Goal: Transaction & Acquisition: Obtain resource

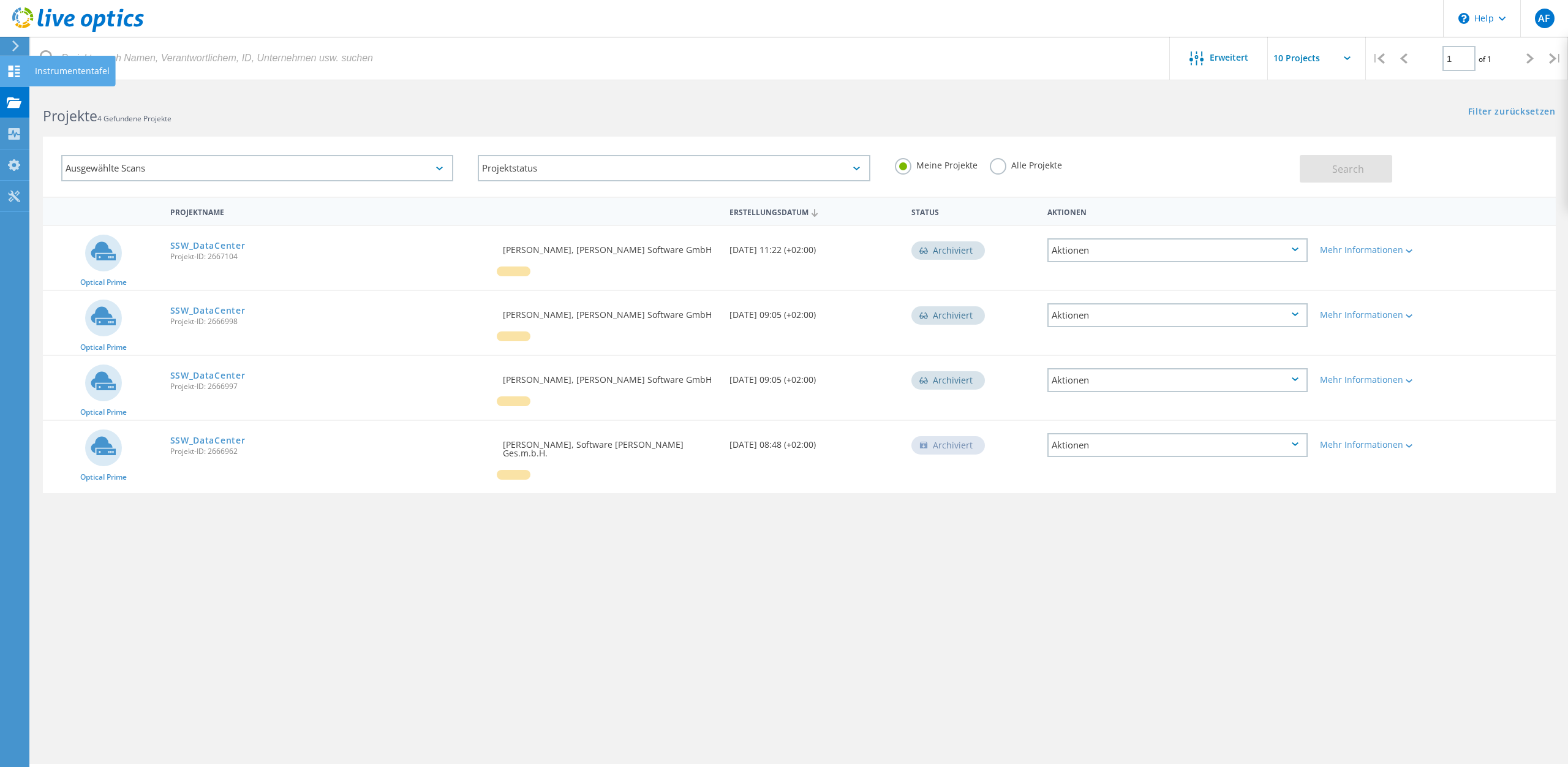
click at [15, 78] on div at bounding box center [14, 73] width 14 height 13
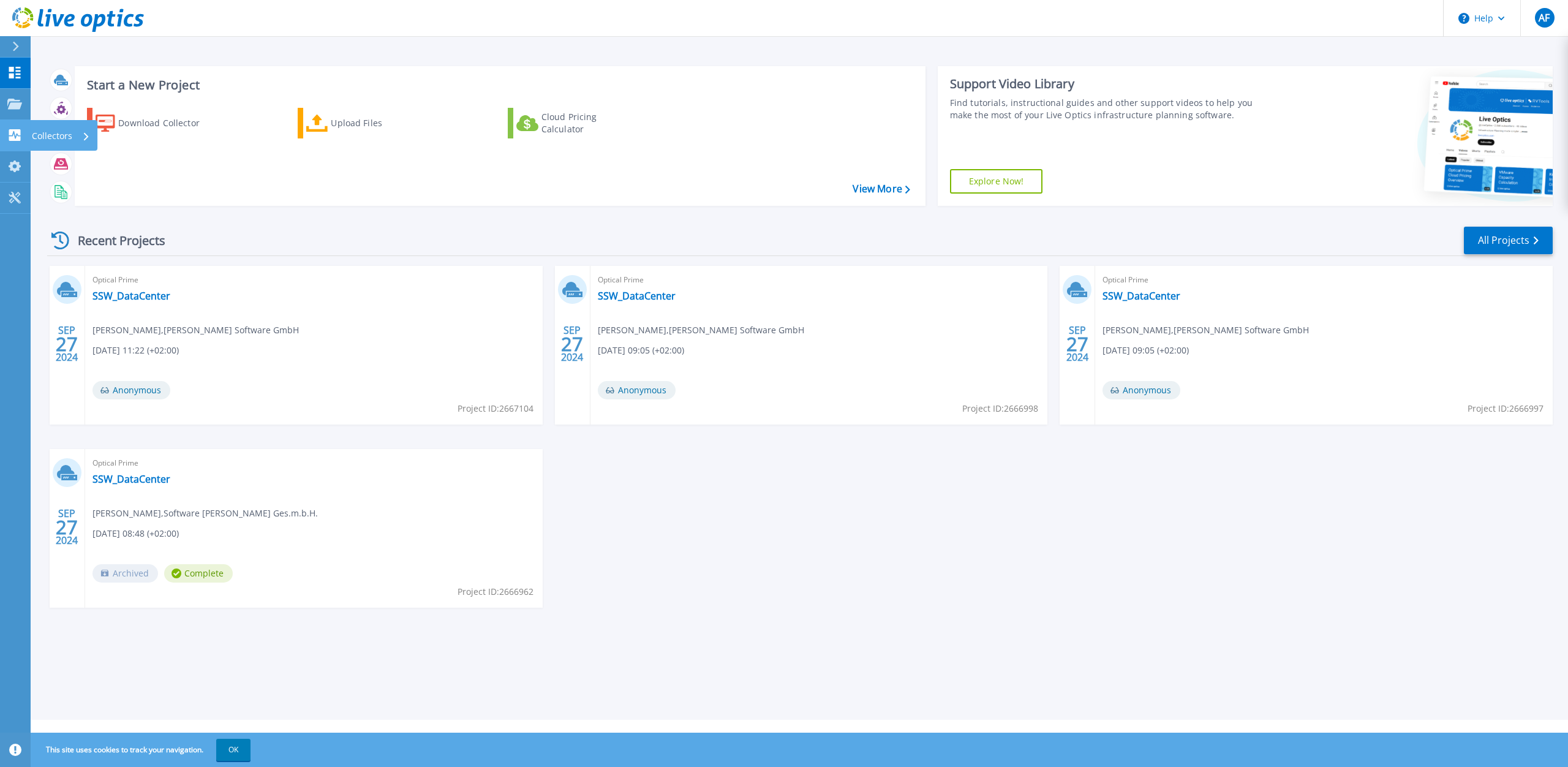
click at [73, 134] on div "Collectors" at bounding box center [61, 136] width 58 height 32
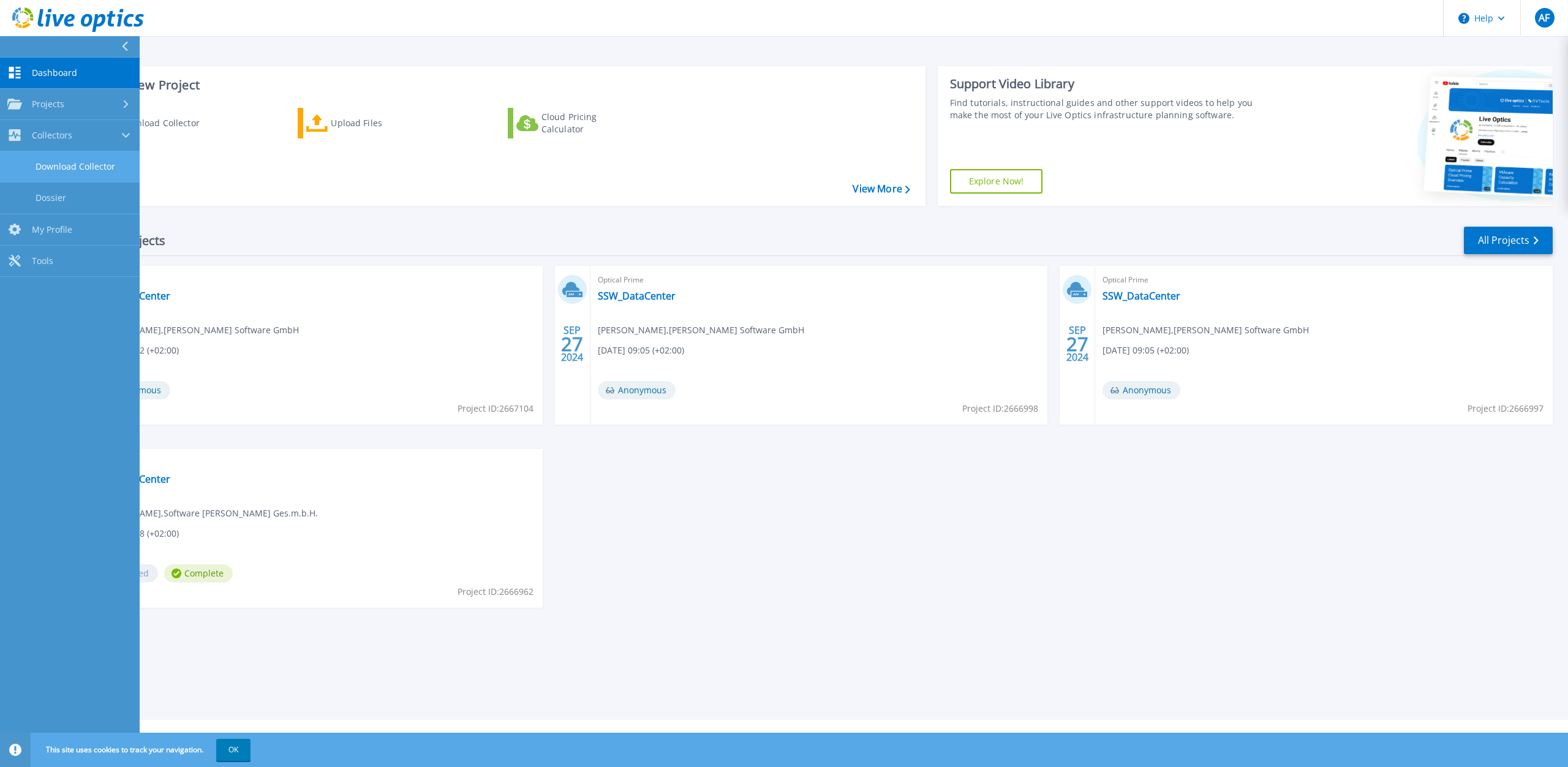
click at [106, 169] on link "Download Collector" at bounding box center [70, 167] width 140 height 31
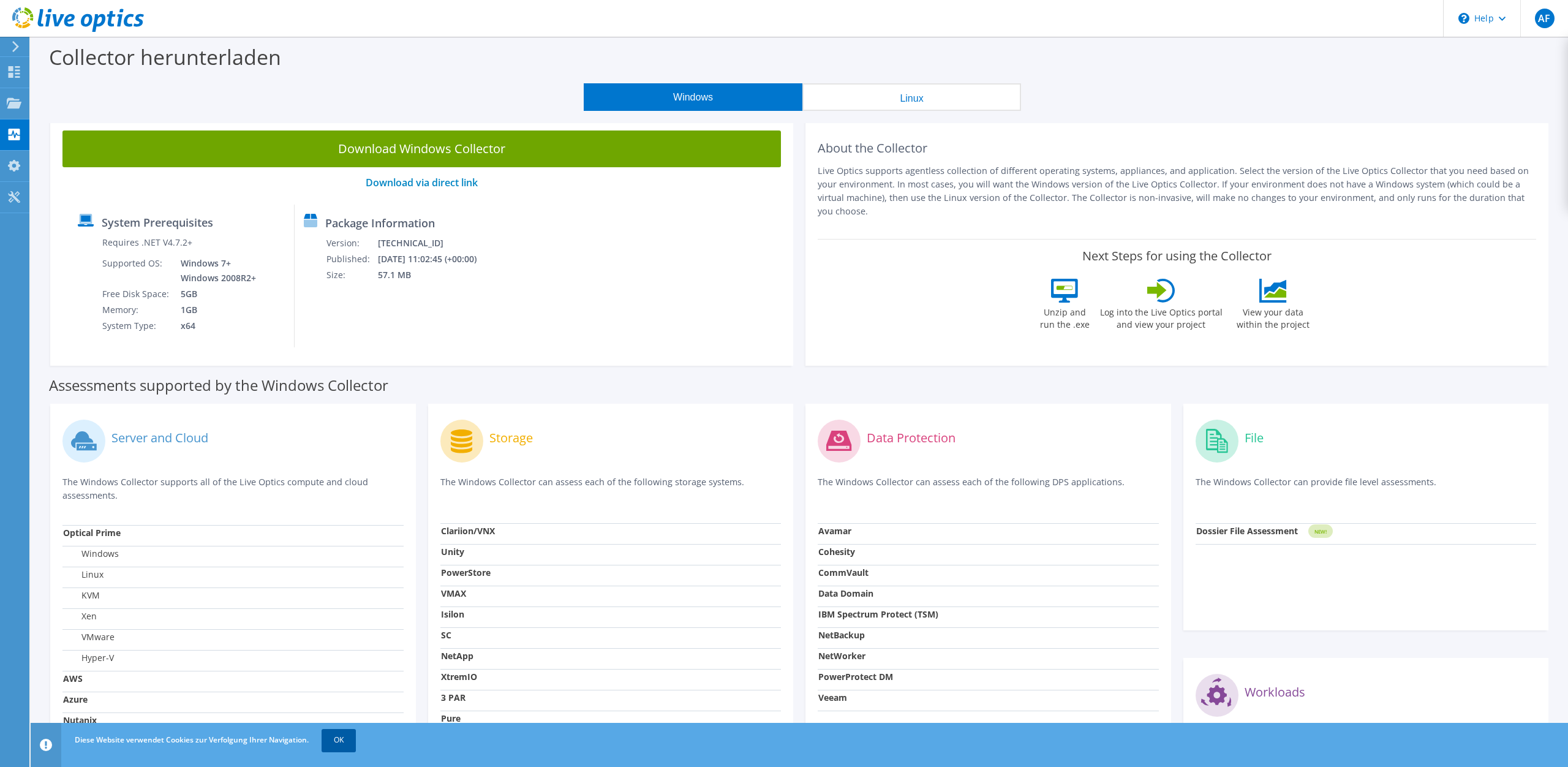
click at [341, 750] on link "OK" at bounding box center [339, 739] width 34 height 22
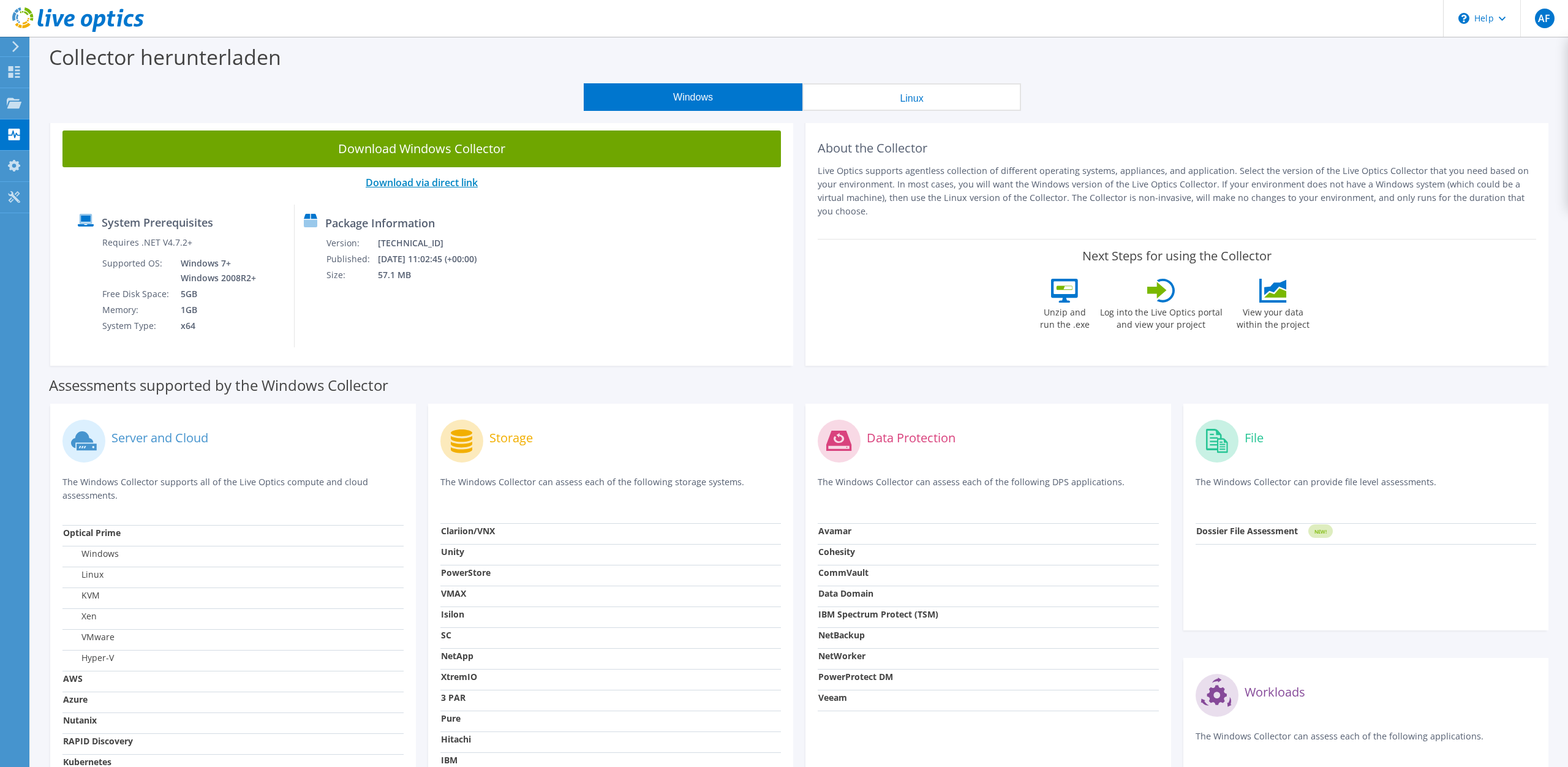
click at [426, 185] on link "Download via direct link" at bounding box center [421, 182] width 112 height 13
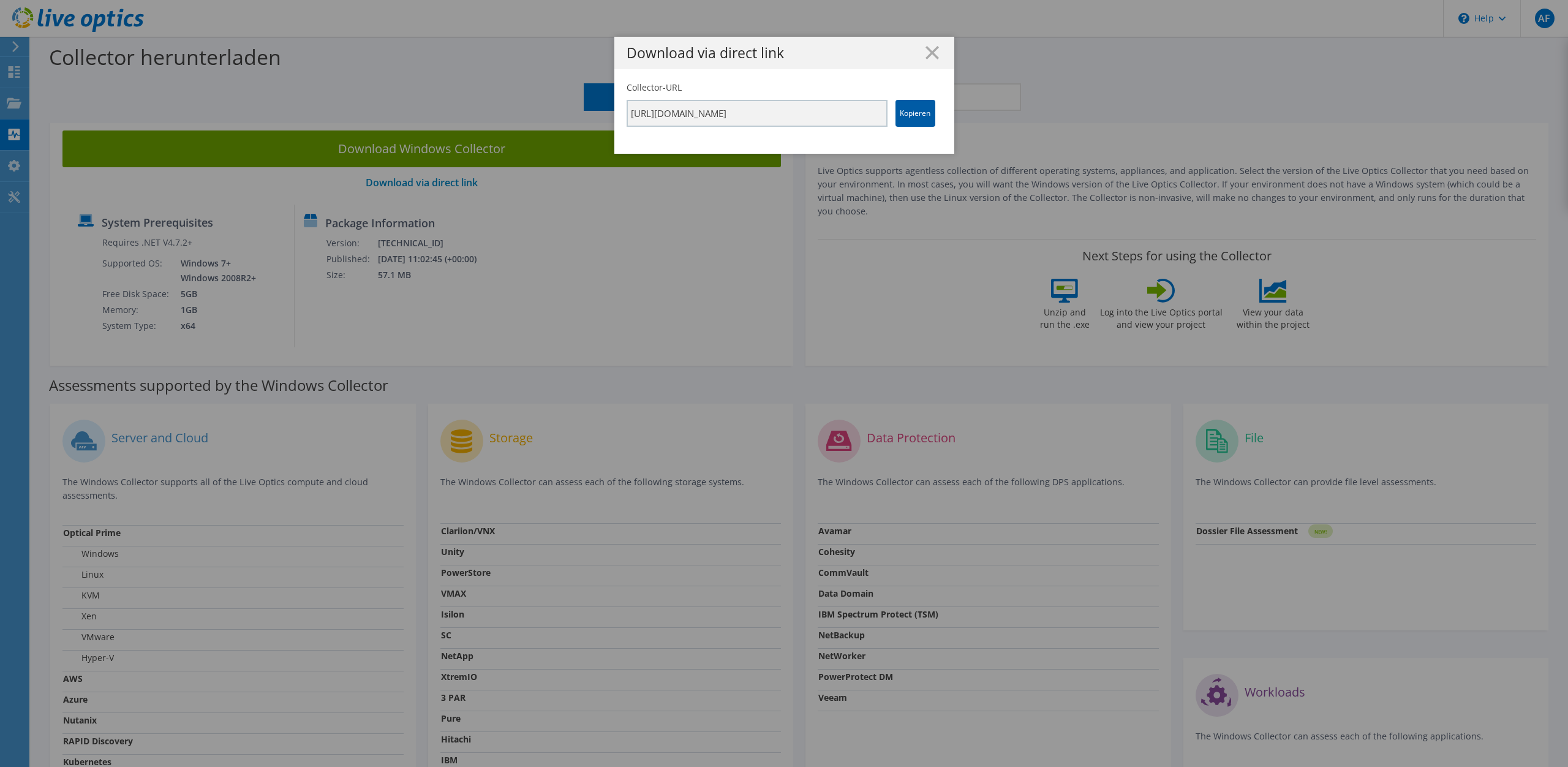
click at [906, 113] on link "Kopieren" at bounding box center [915, 113] width 39 height 27
click at [930, 57] on icon at bounding box center [932, 52] width 13 height 13
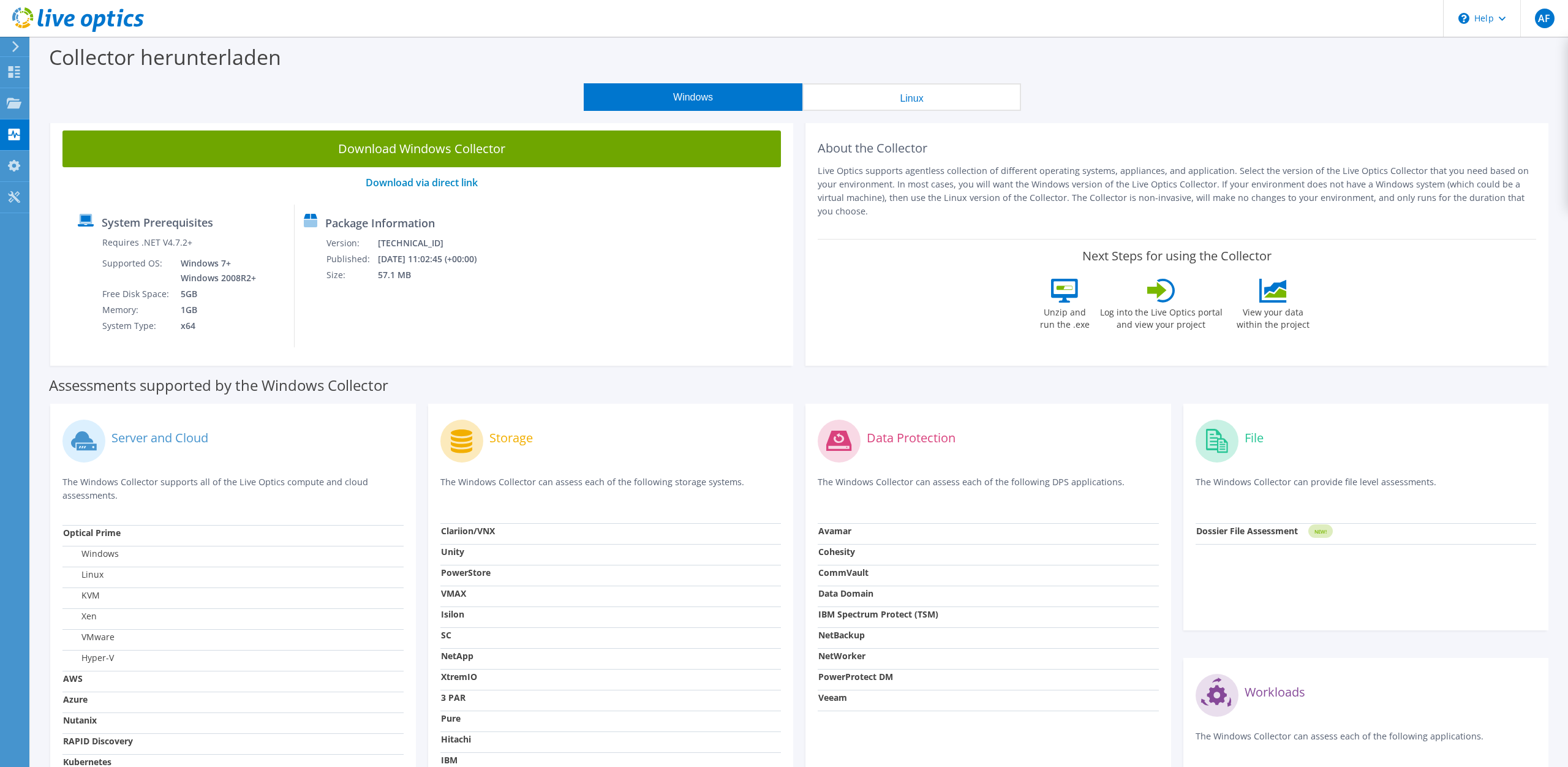
click at [905, 101] on button "Linux" at bounding box center [912, 97] width 219 height 28
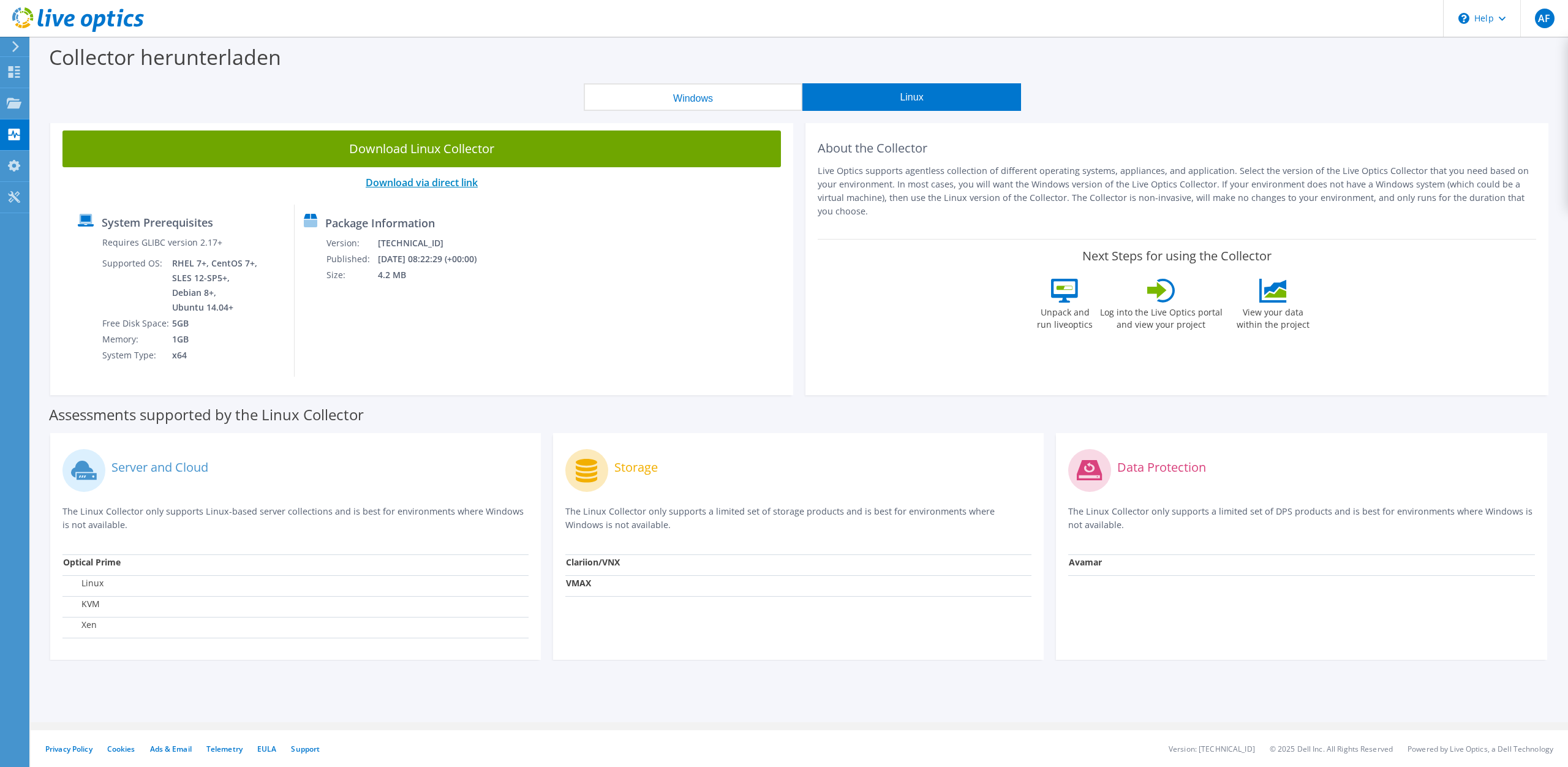
click at [463, 184] on link "Download via direct link" at bounding box center [421, 182] width 112 height 13
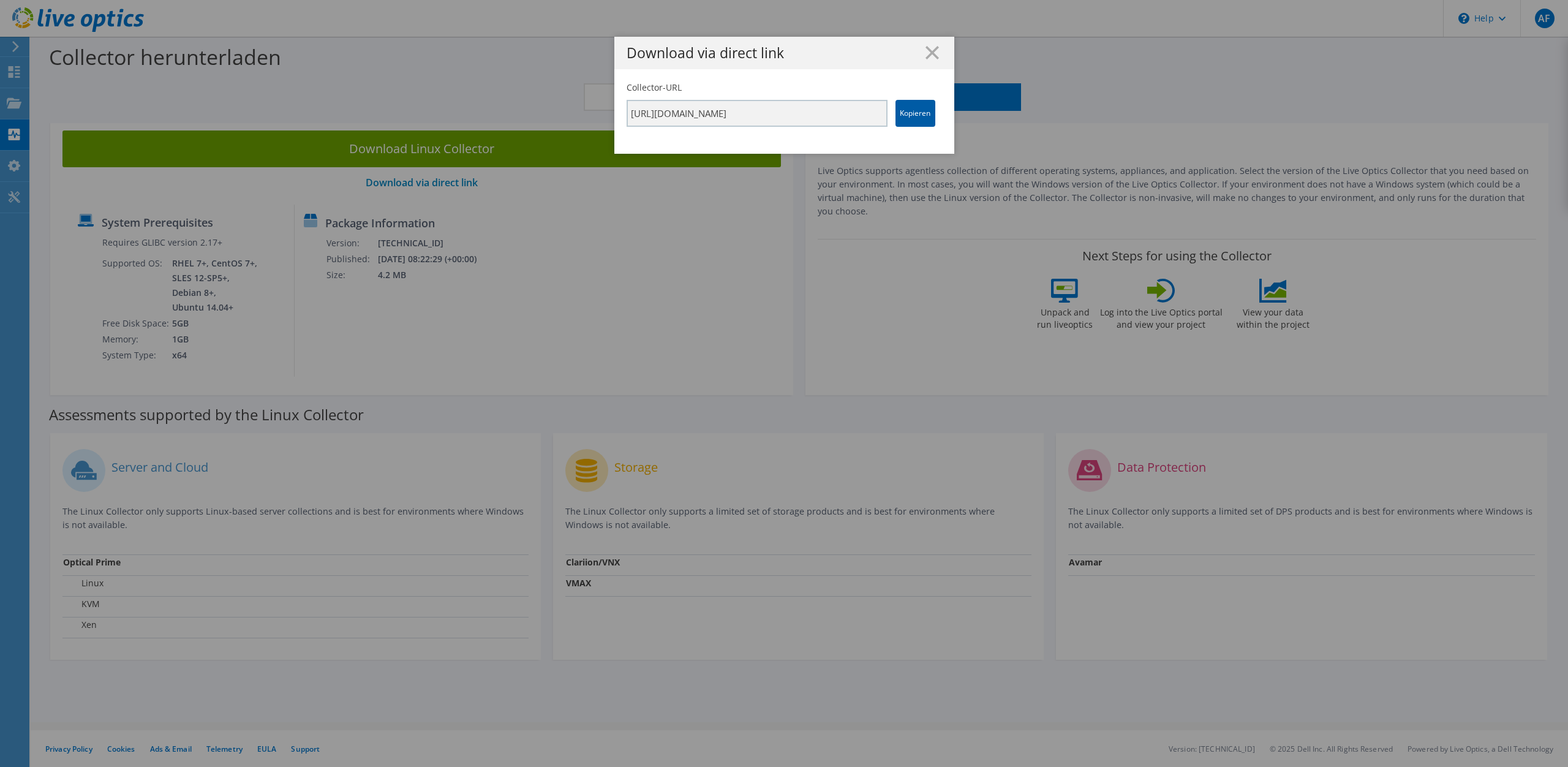
drag, startPoint x: 928, startPoint y: 117, endPoint x: 947, endPoint y: 123, distance: 19.9
click at [928, 117] on link "Kopieren" at bounding box center [915, 113] width 39 height 27
click at [932, 52] on line at bounding box center [933, 53] width 13 height 13
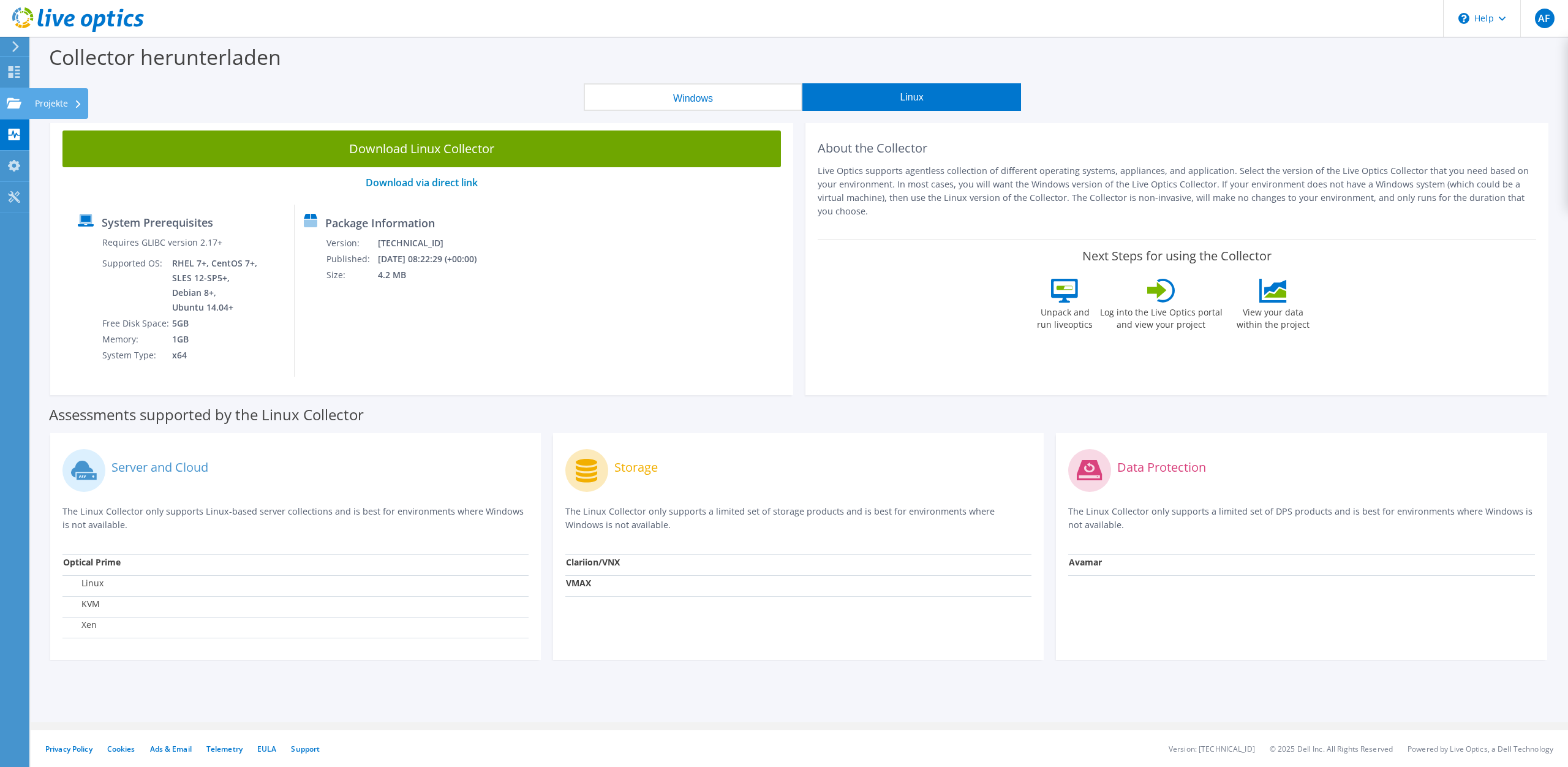
click at [56, 108] on div "Projekte" at bounding box center [58, 103] width 59 height 30
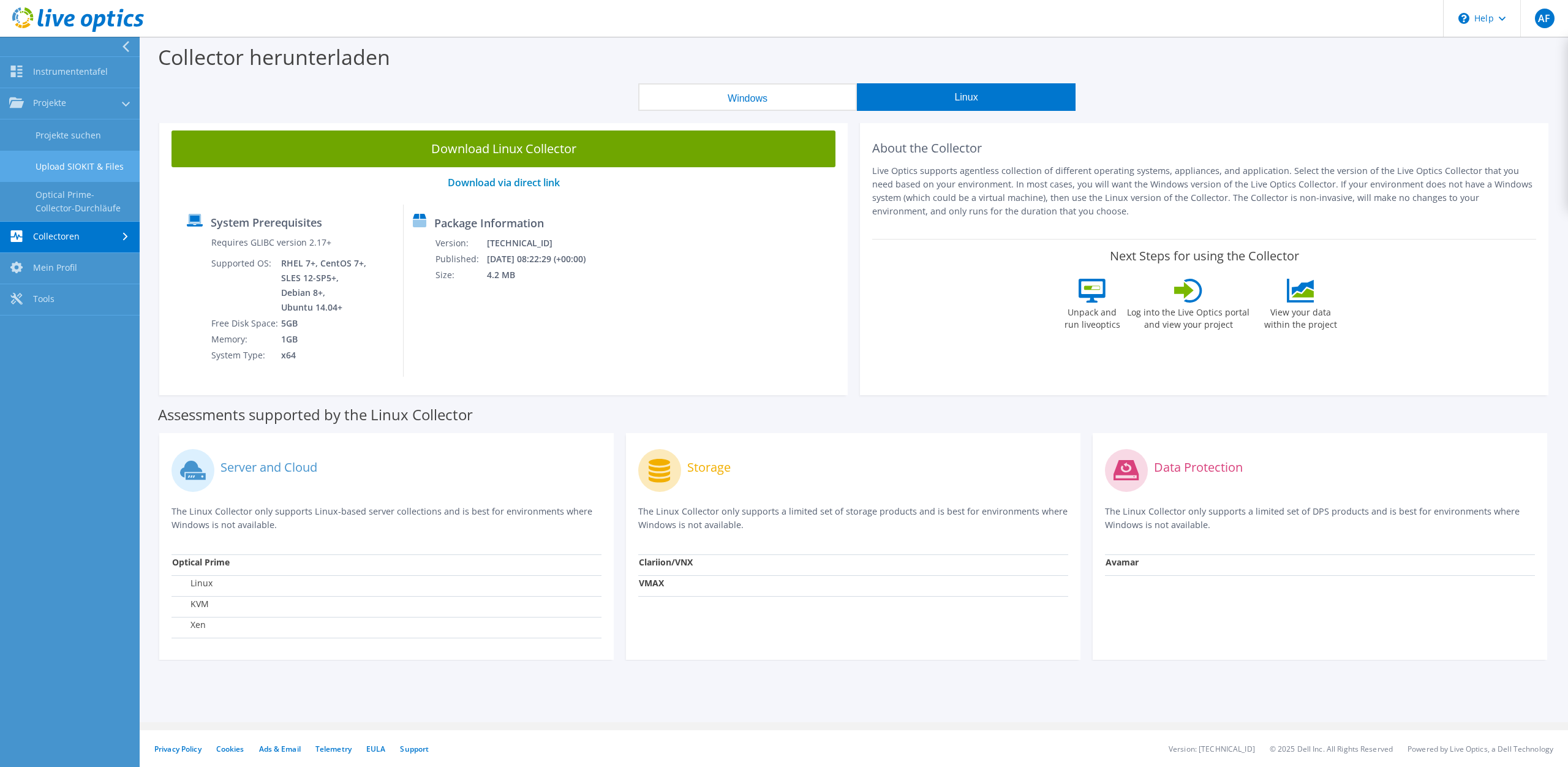
click at [77, 172] on link "Upload SIOKIT & Files" at bounding box center [70, 166] width 140 height 31
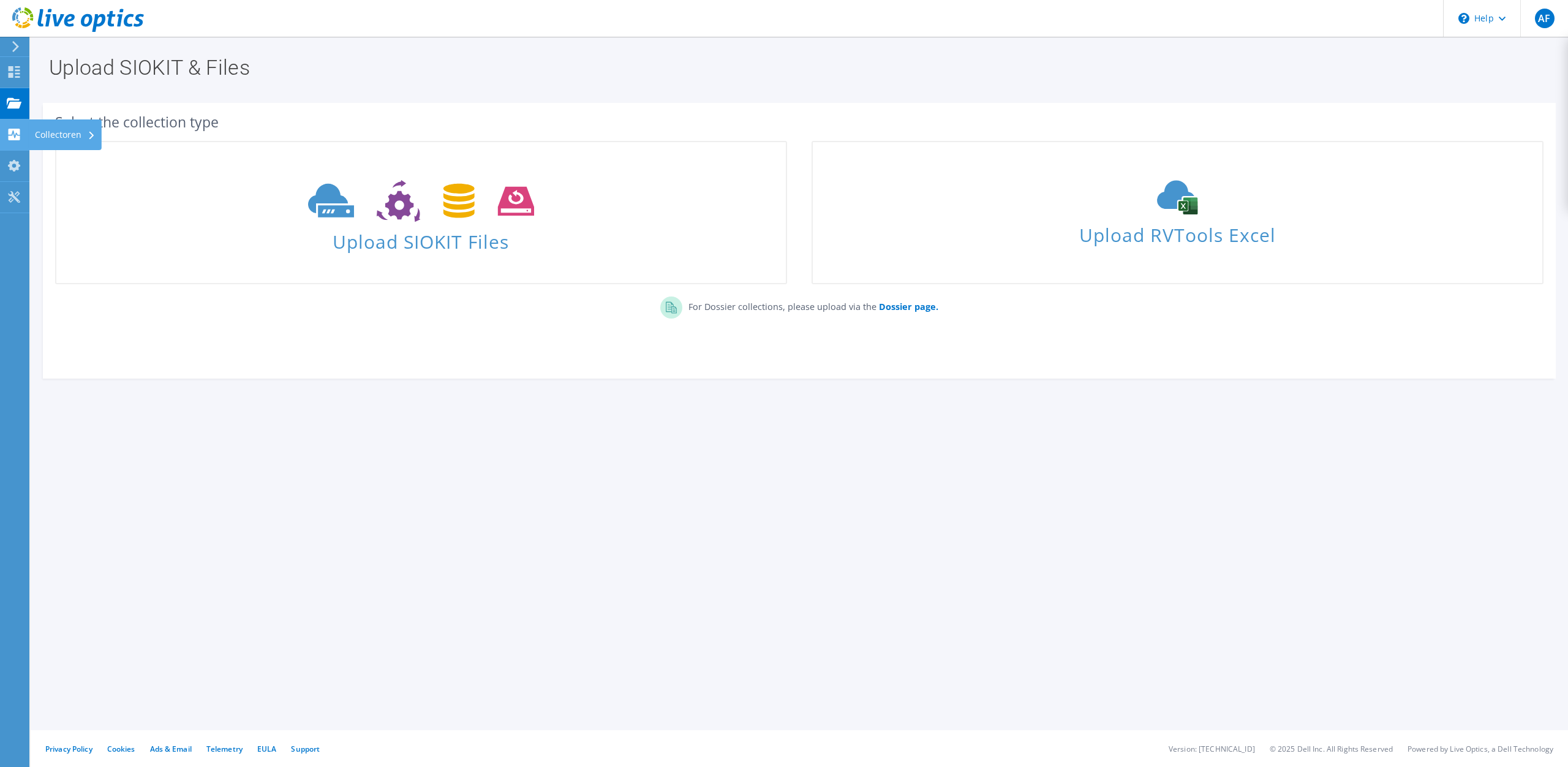
click at [65, 137] on div "Collectoren" at bounding box center [65, 134] width 73 height 30
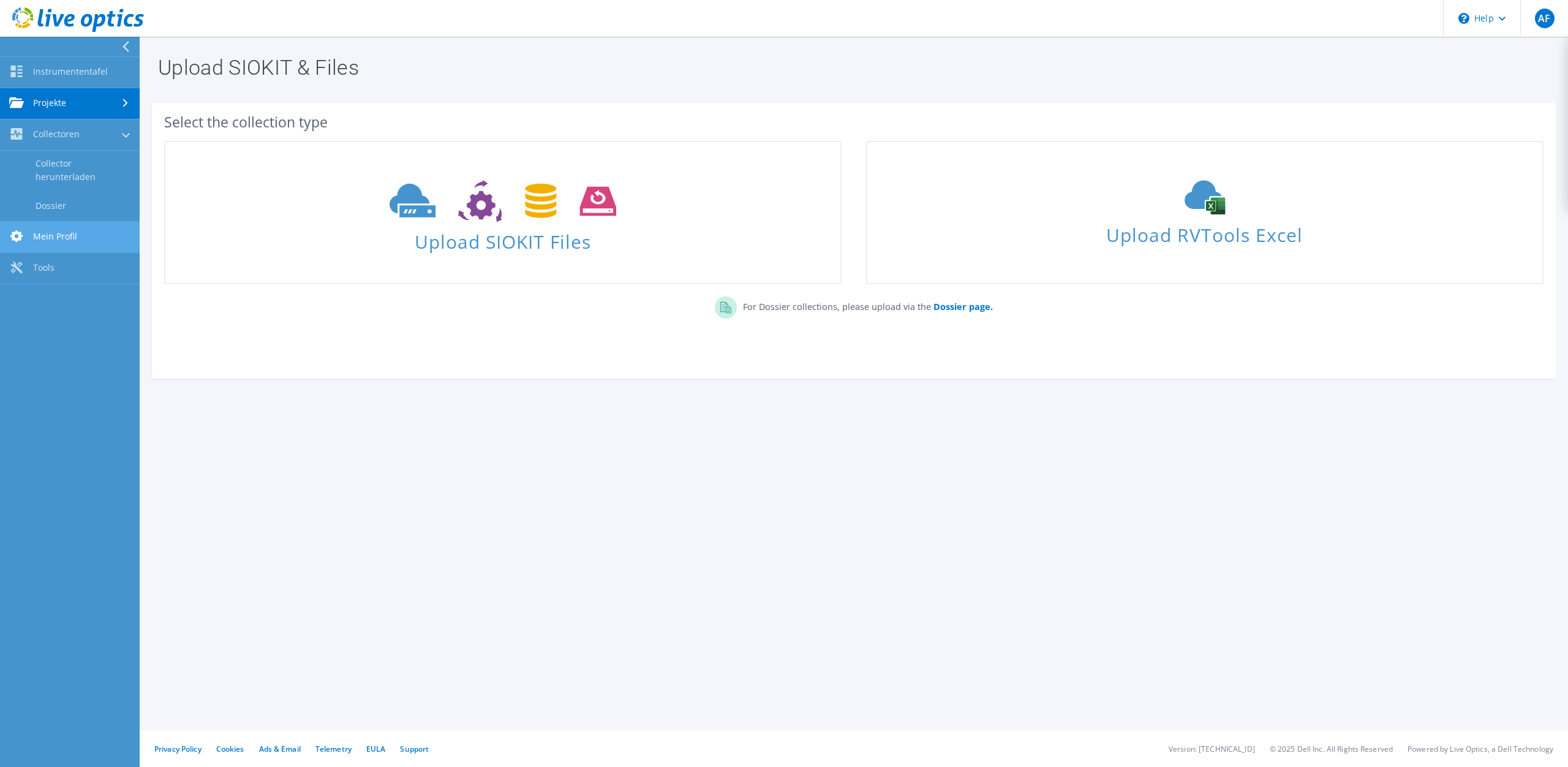
click at [82, 240] on link "Mein Profil" at bounding box center [70, 237] width 140 height 31
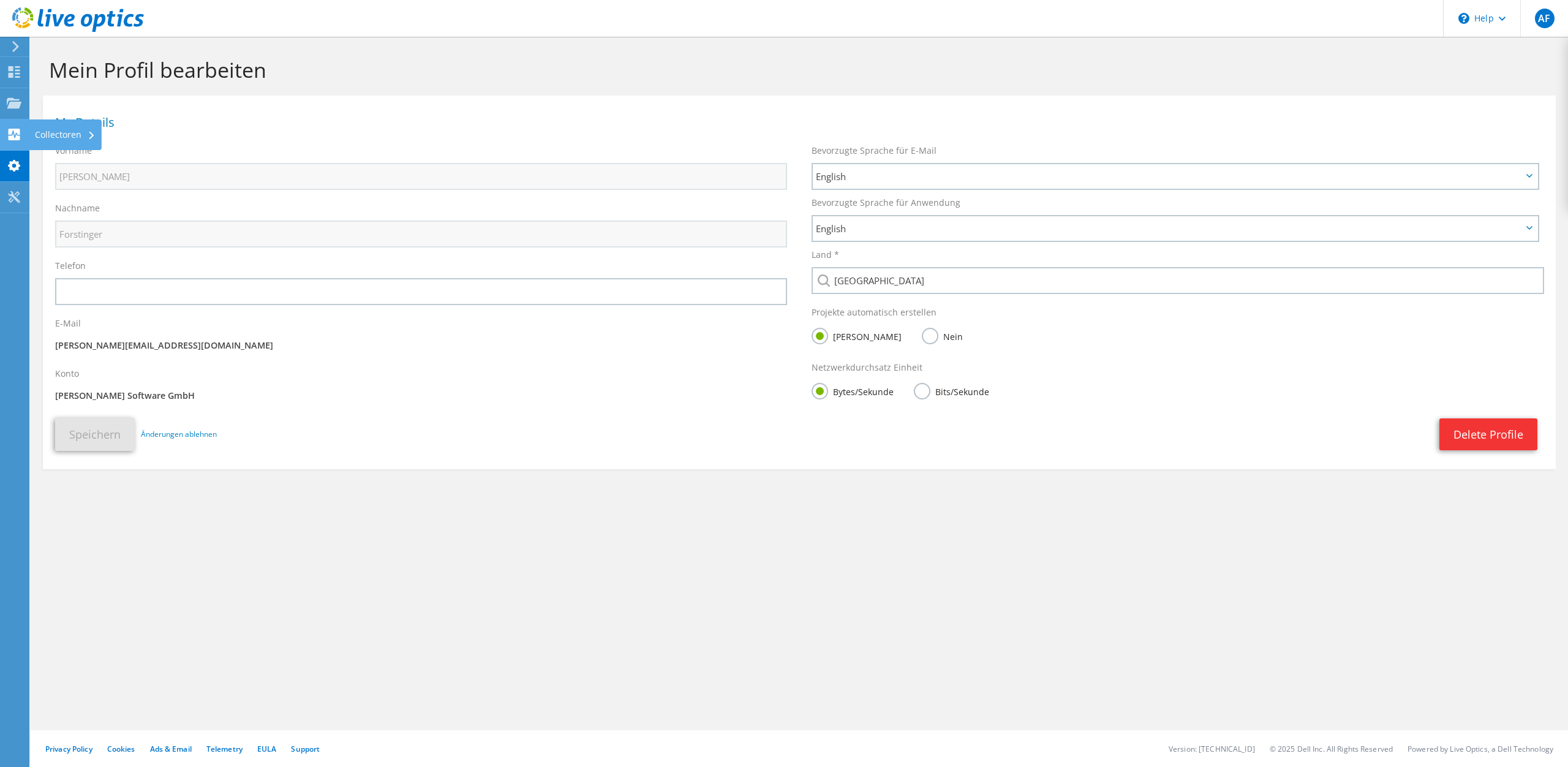
click at [11, 141] on div at bounding box center [14, 135] width 14 height 13
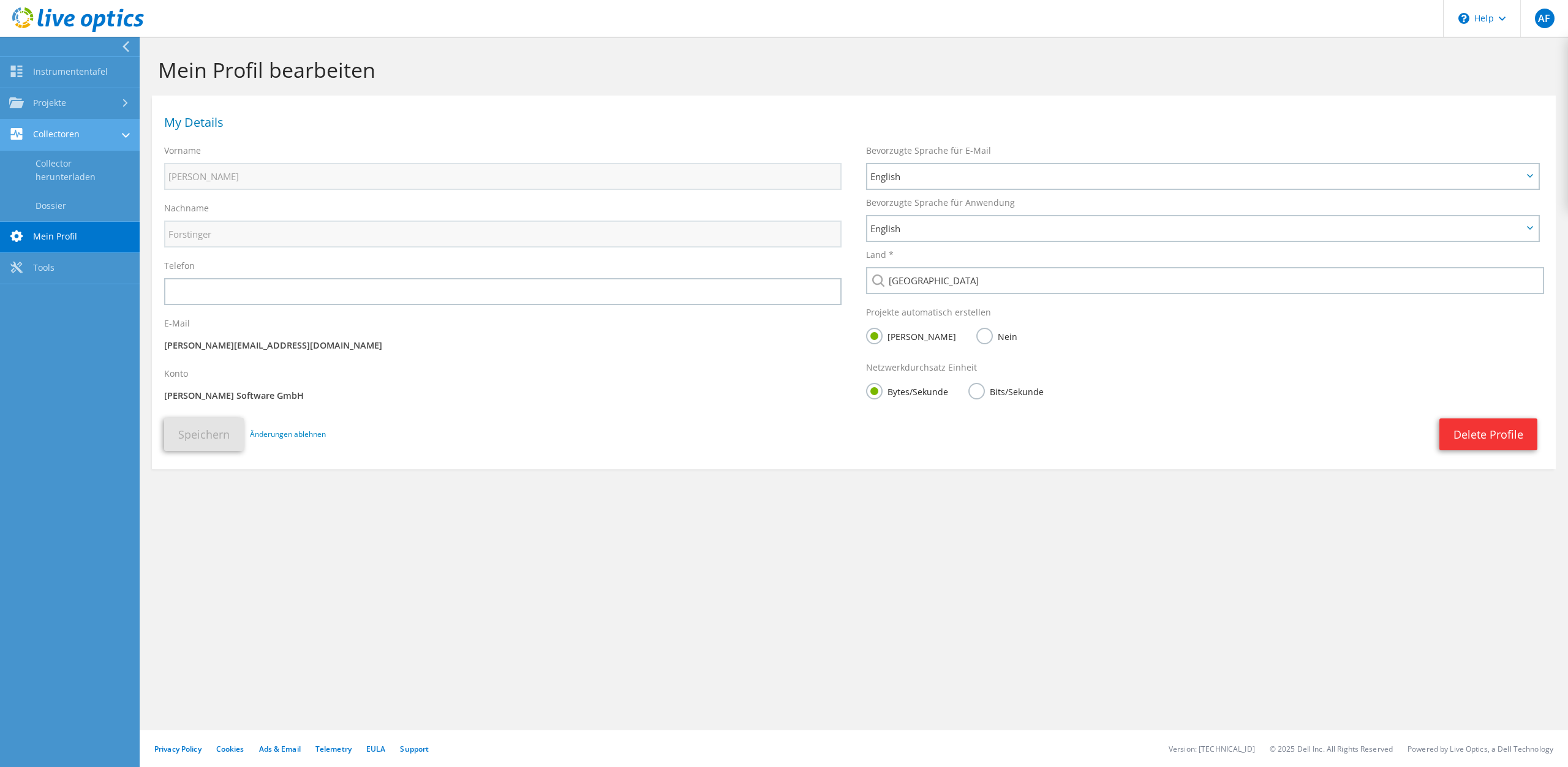
click at [60, 148] on link "Collectoren" at bounding box center [70, 134] width 140 height 31
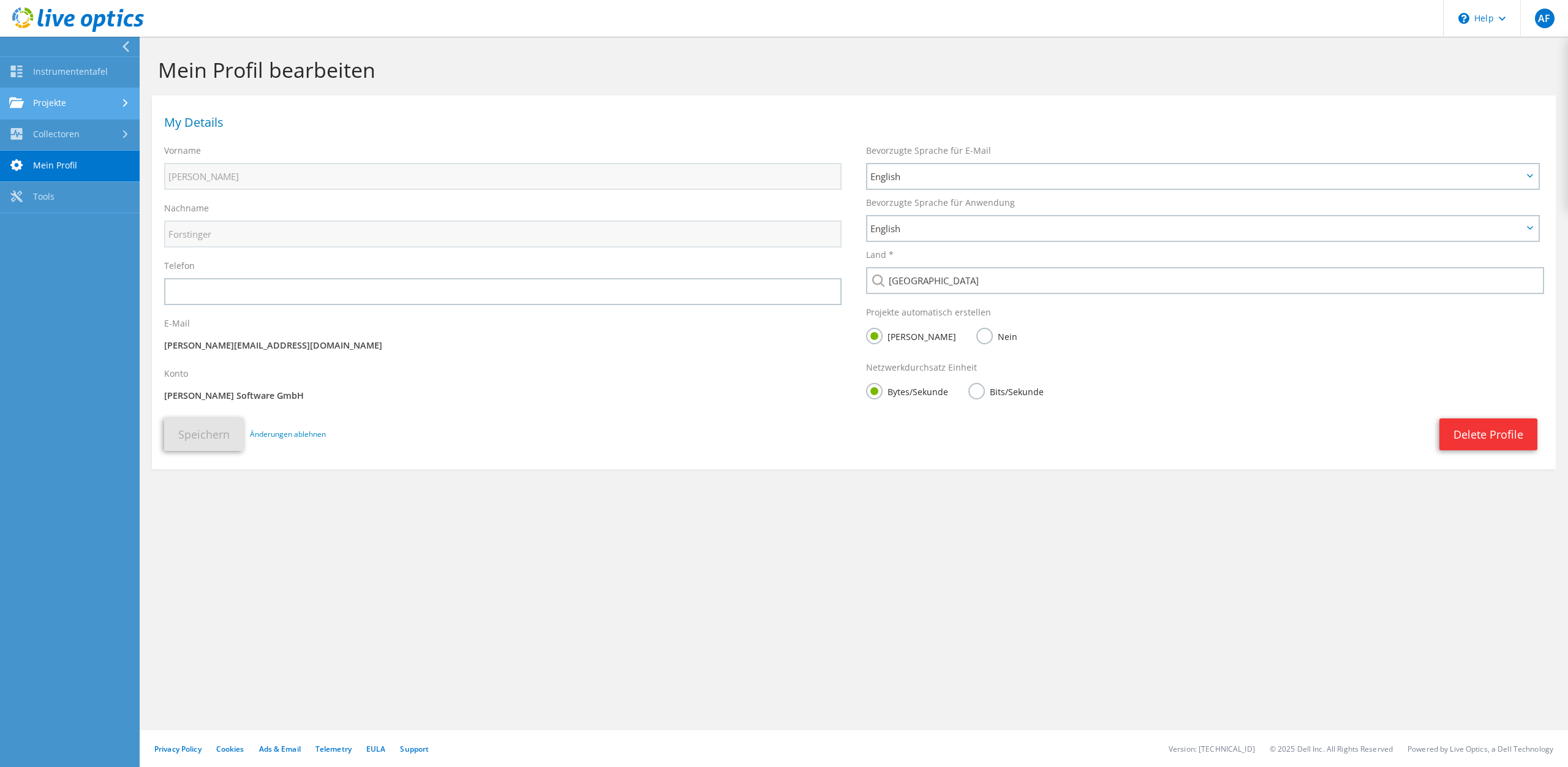
click at [57, 106] on link "Projekte" at bounding box center [70, 103] width 140 height 31
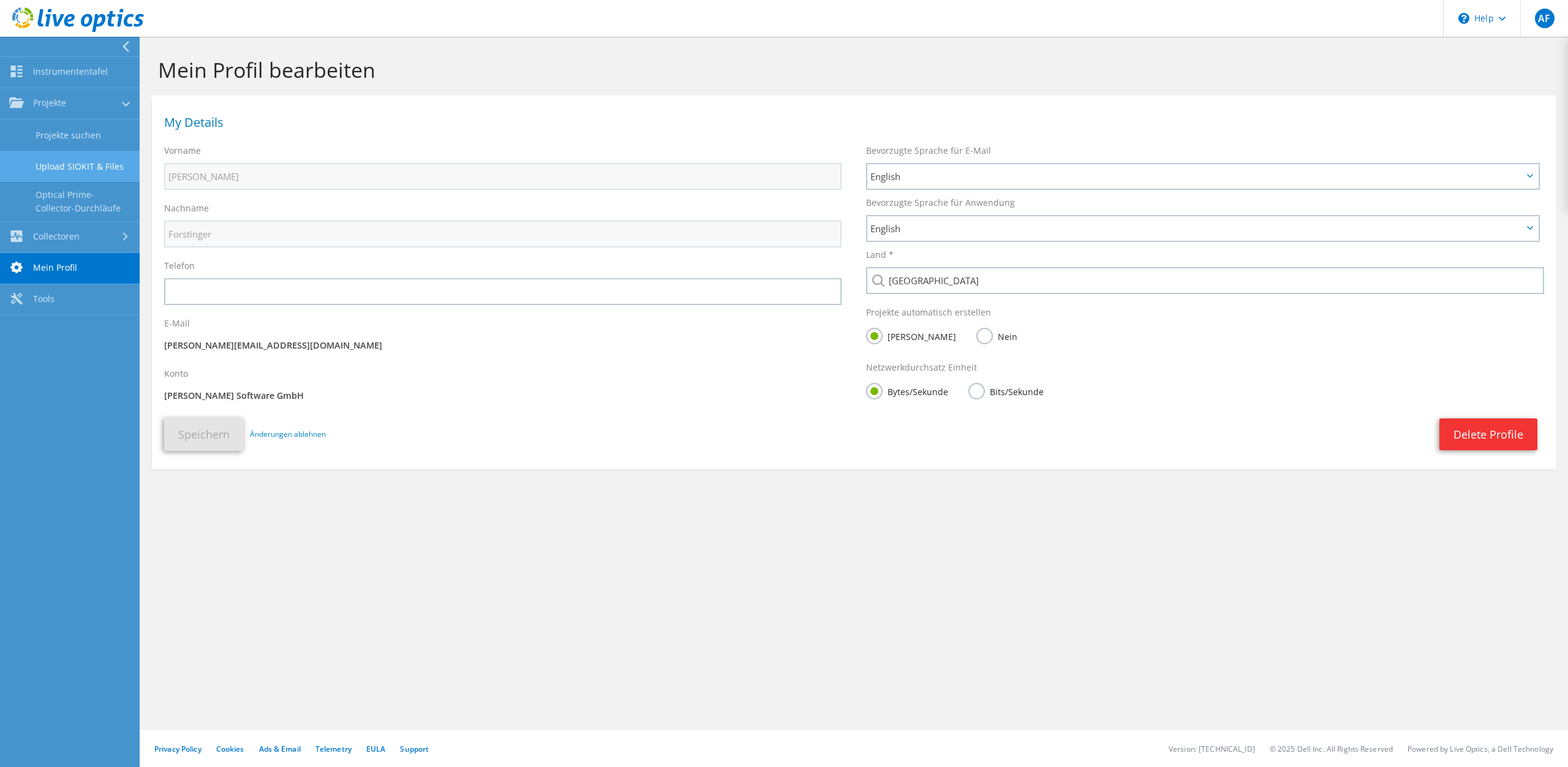
click at [86, 169] on link "Upload SIOKIT & Files" at bounding box center [70, 166] width 140 height 31
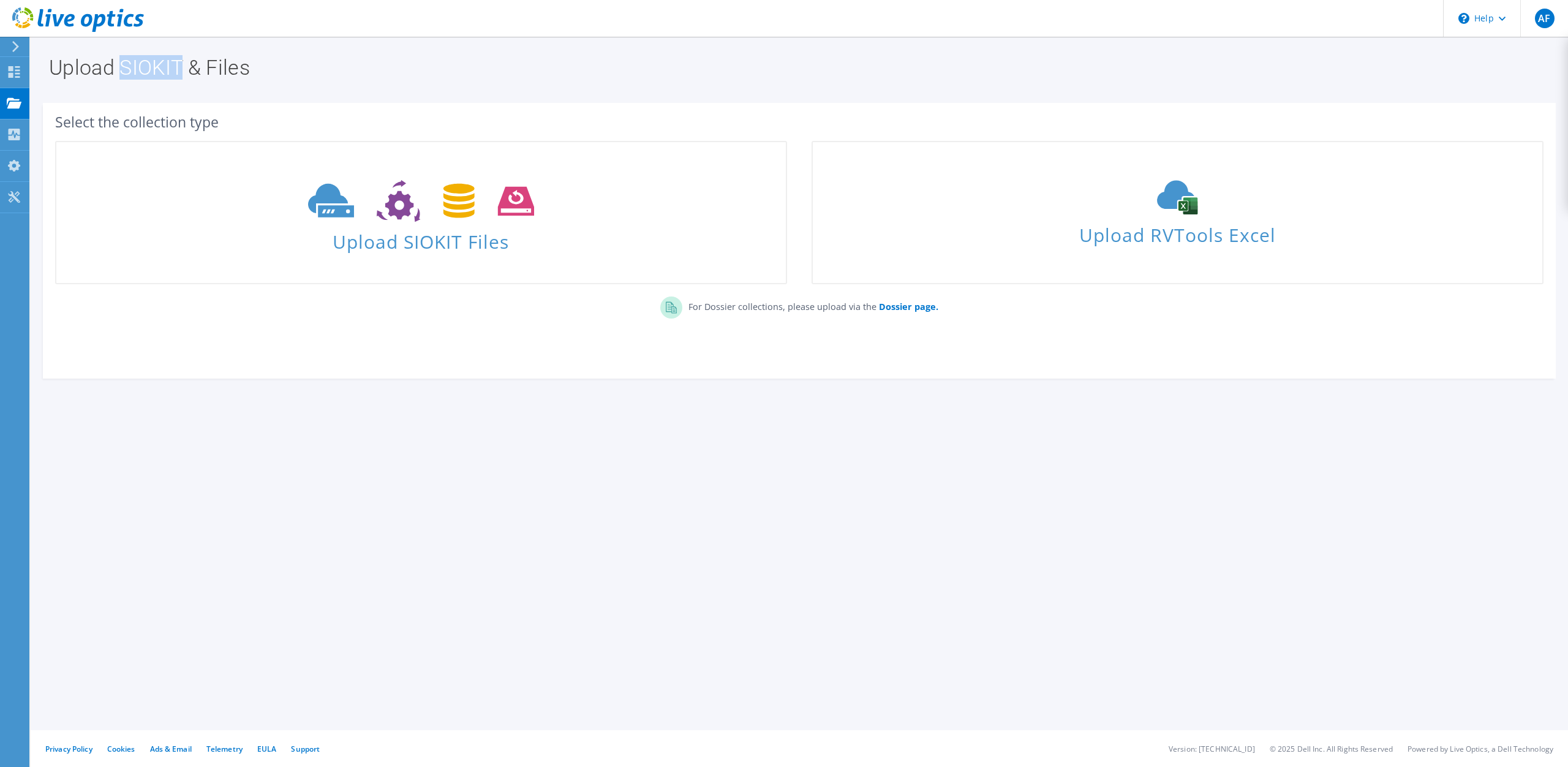
drag, startPoint x: 121, startPoint y: 63, endPoint x: 179, endPoint y: 64, distance: 58.0
click at [179, 64] on h1 "Upload SIOKIT & Files" at bounding box center [797, 67] width 1495 height 21
copy h1 "SIOKIT"
click at [1550, 12] on span "AF" at bounding box center [1545, 19] width 20 height 20
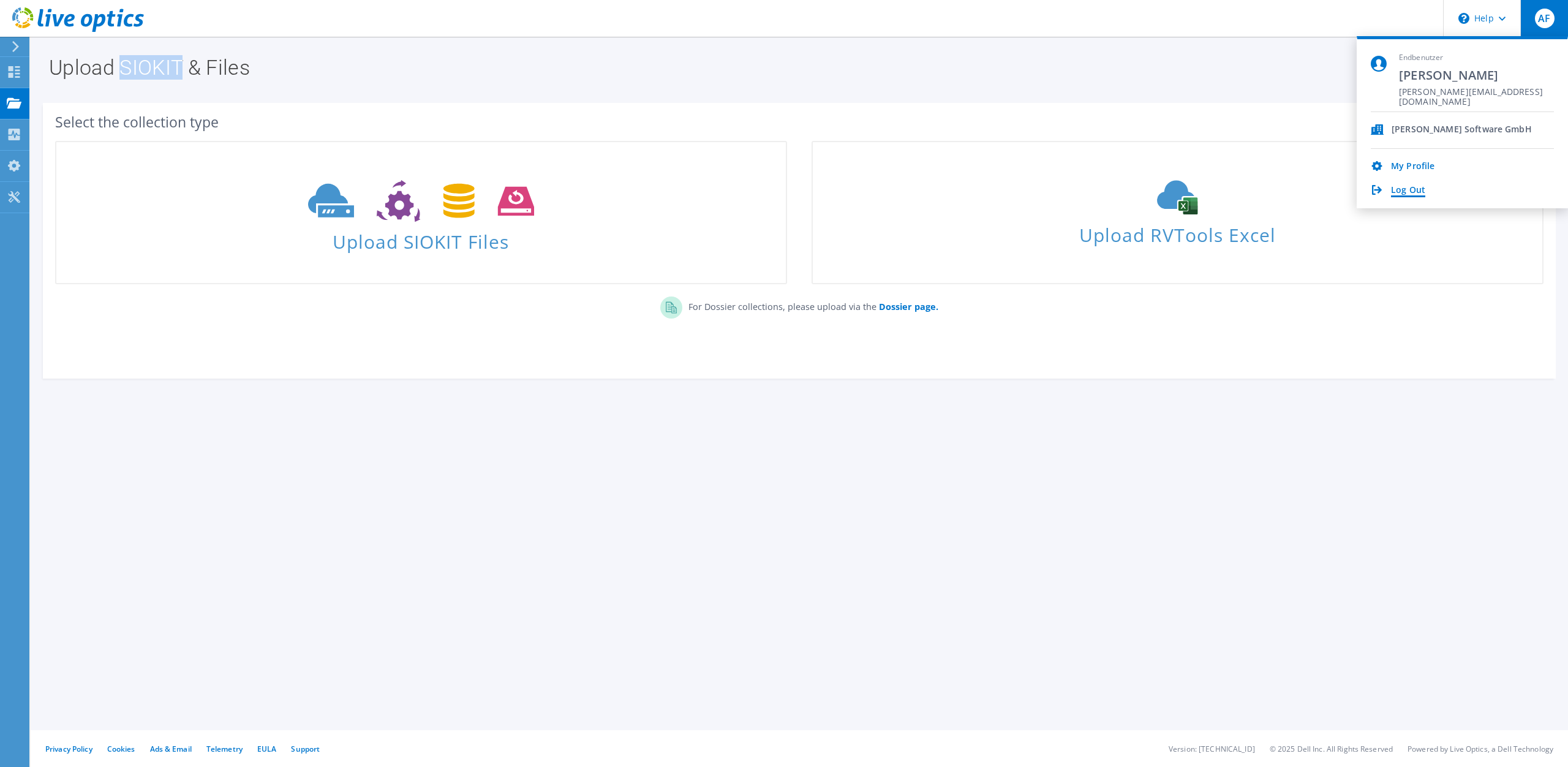
click at [1417, 189] on link "Log Out" at bounding box center [1408, 190] width 34 height 12
